Goal: Download file/media

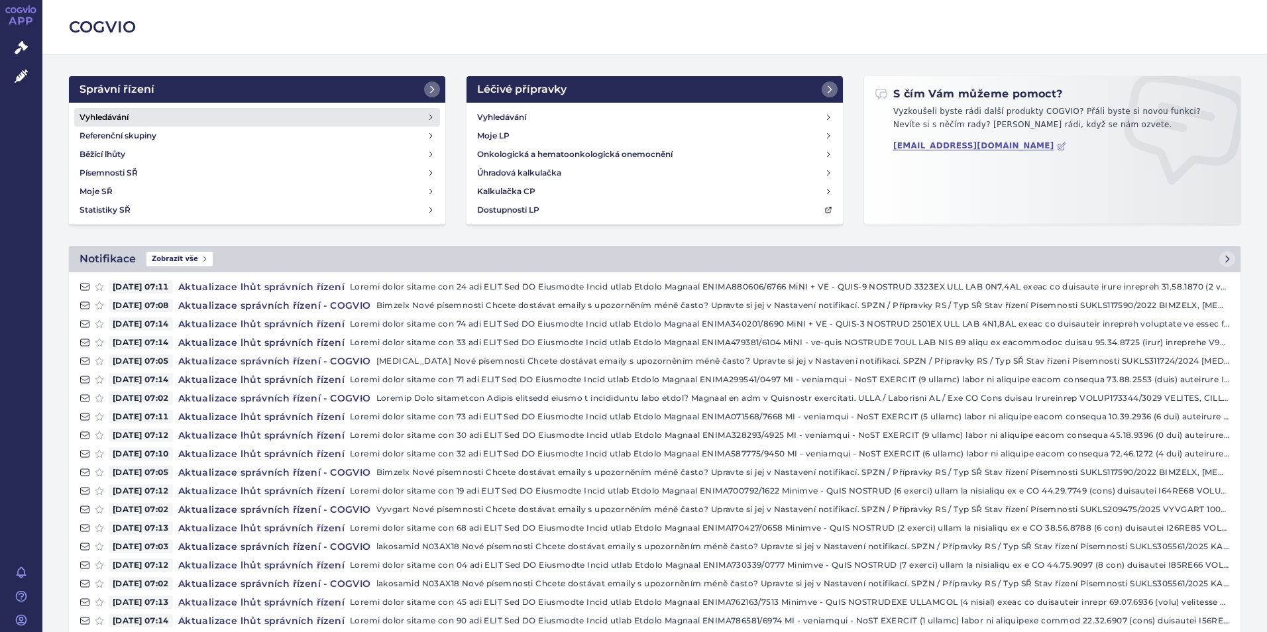
click at [109, 111] on h4 "Vyhledávání" at bounding box center [103, 117] width 49 height 13
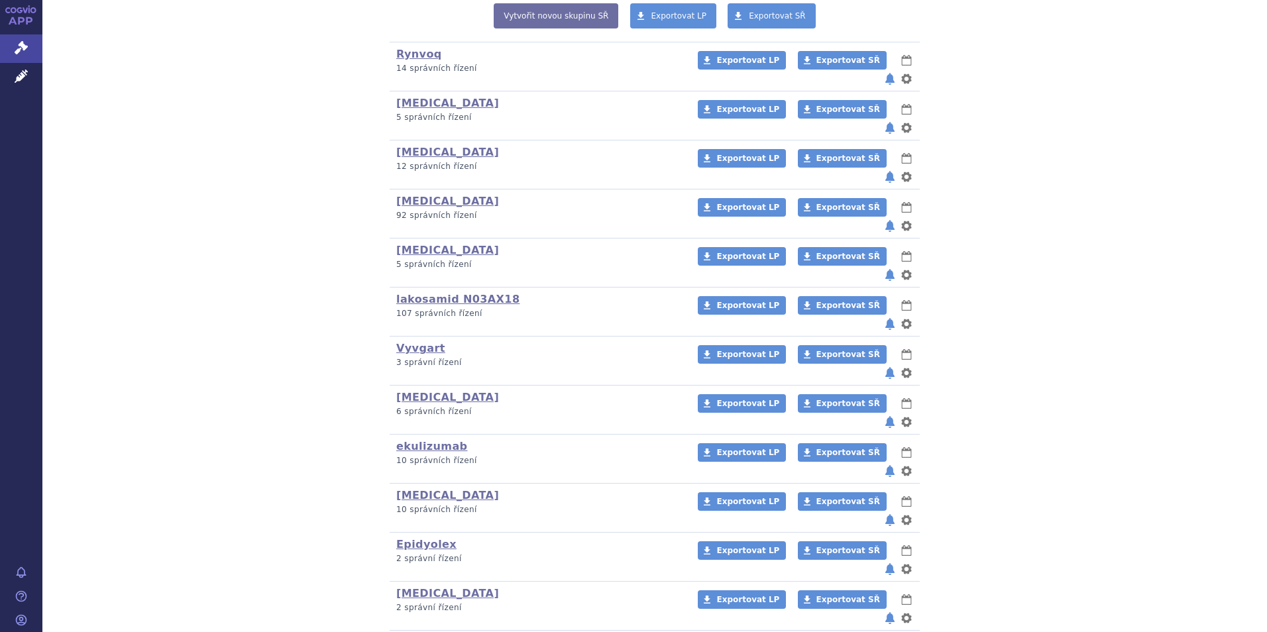
scroll to position [331, 0]
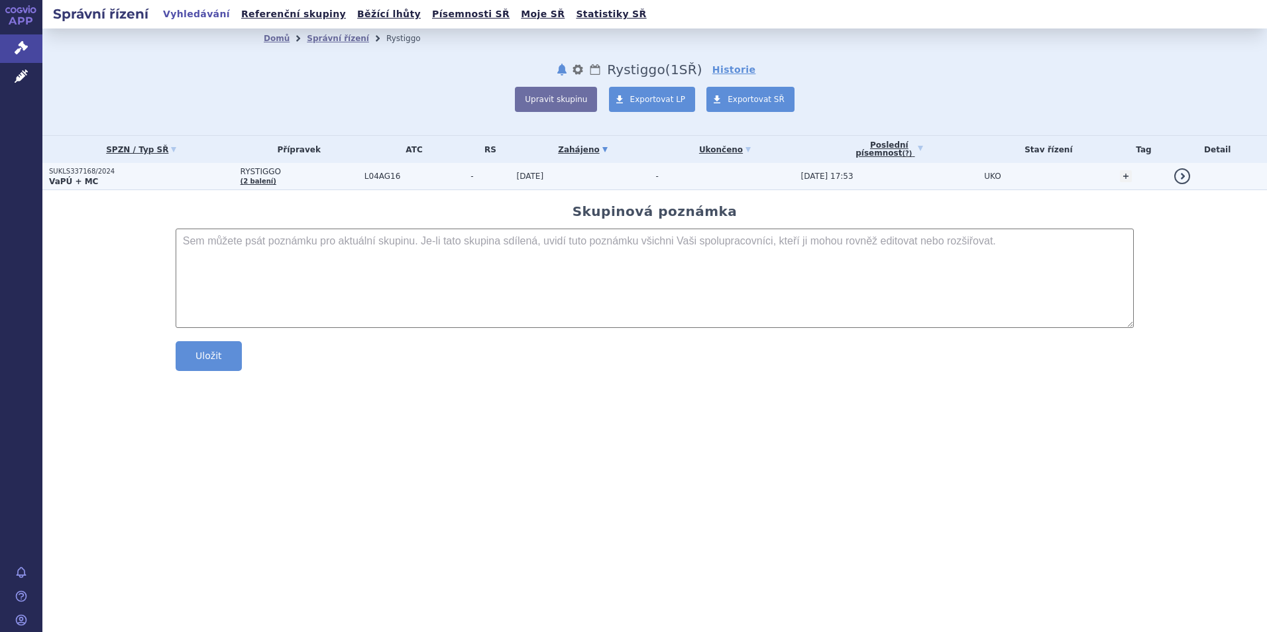
click at [70, 179] on strong "VaPÚ + MC" at bounding box center [73, 181] width 49 height 9
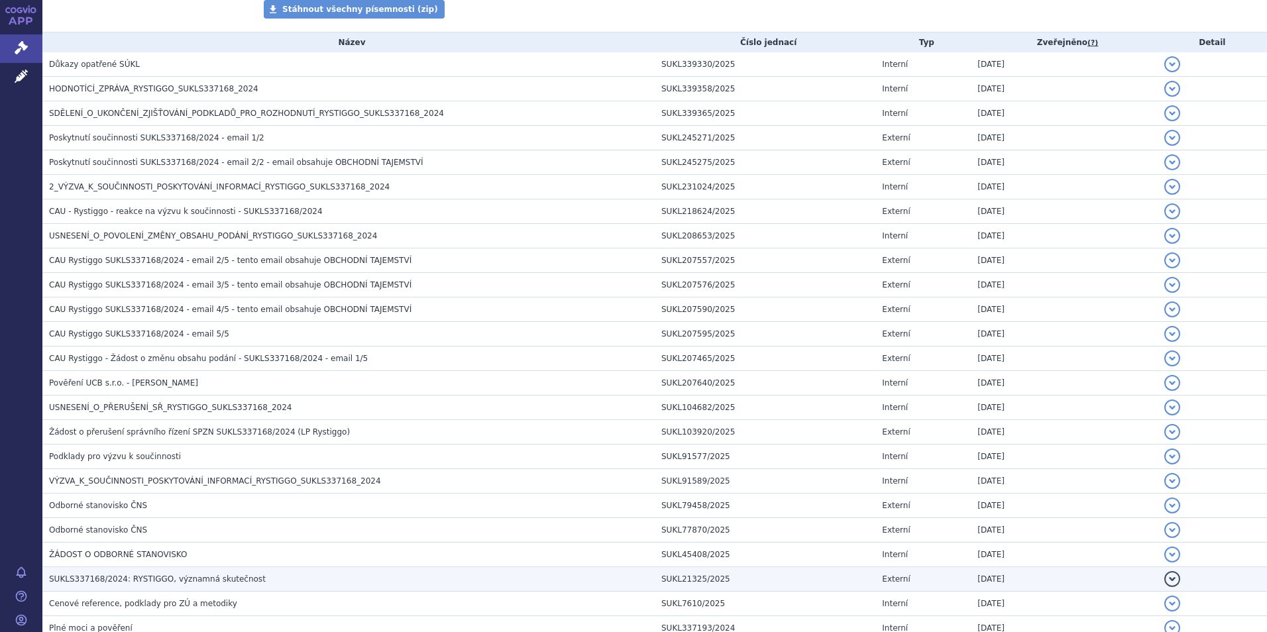
scroll to position [199, 0]
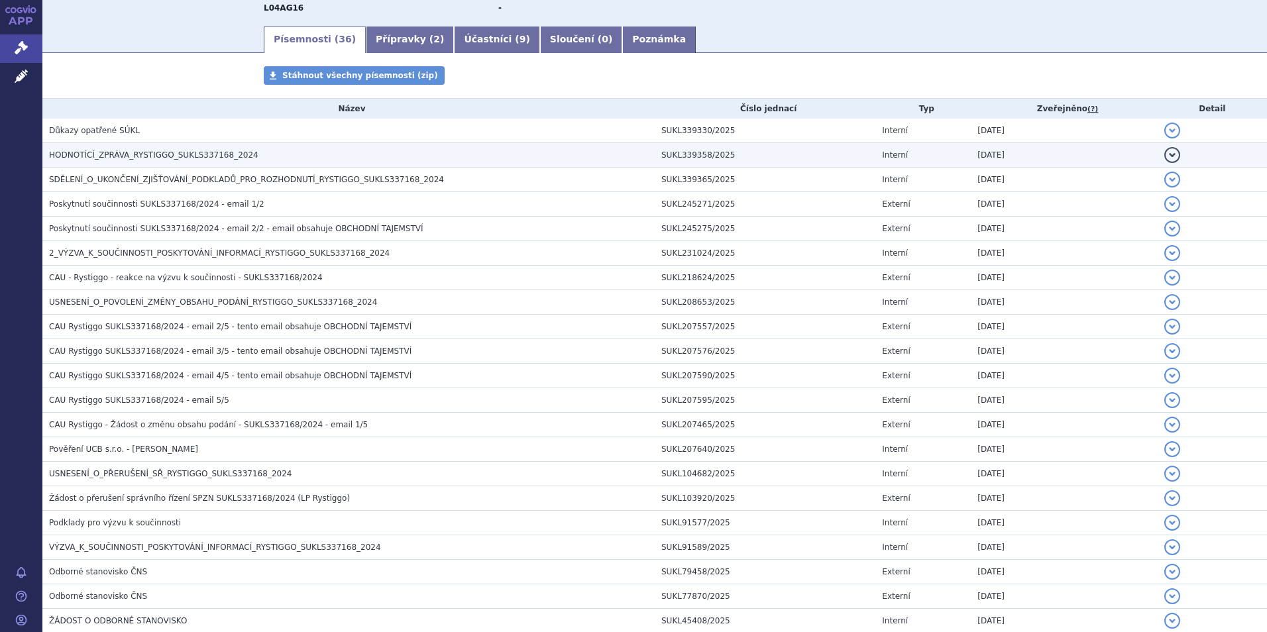
click at [114, 156] on span "HODNOTÍCÍ_ZPRÁVA_RYSTIGGO_SUKLS337168_2024" at bounding box center [153, 154] width 209 height 9
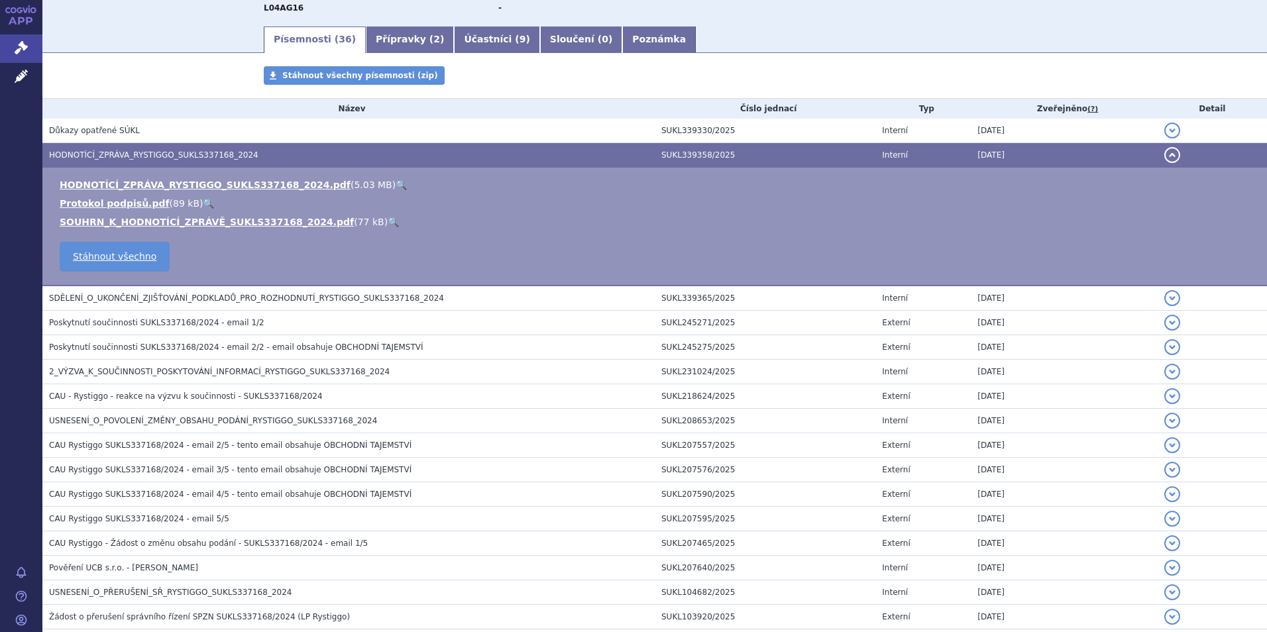
drag, startPoint x: 125, startPoint y: 185, endPoint x: 331, endPoint y: 236, distance: 213.0
click at [125, 185] on link "HODNOTÍCÍ_ZPRÁVA_RYSTIGGO_SUKLS337168_2024.pdf" at bounding box center [205, 185] width 291 height 11
